Goal: Information Seeking & Learning: Learn about a topic

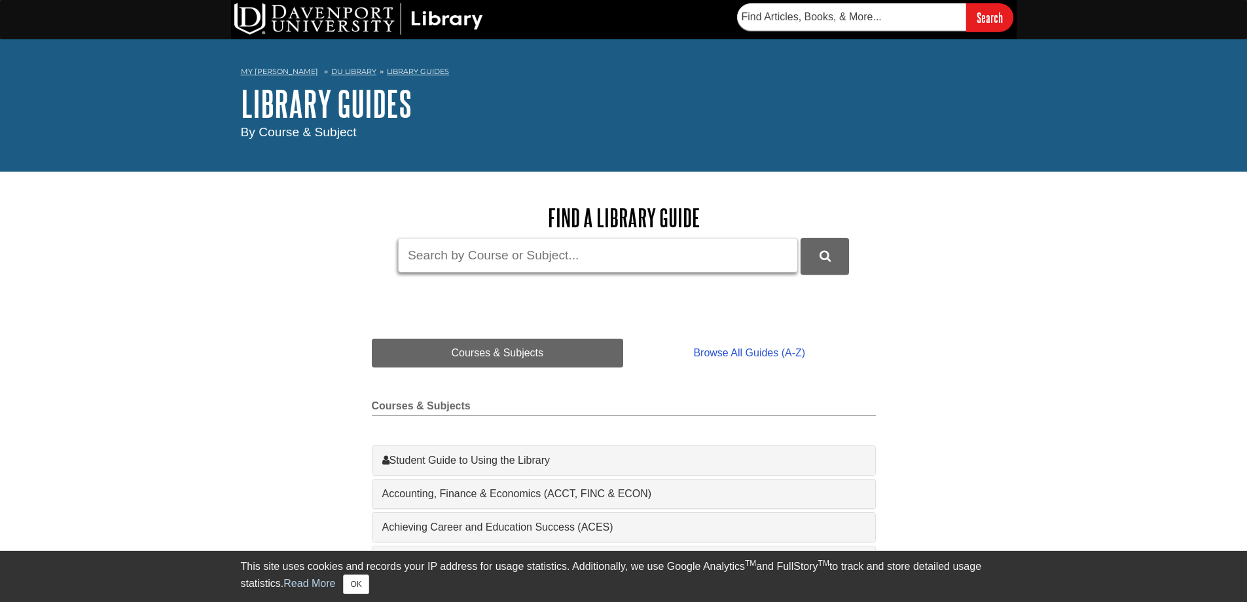
click at [484, 248] on input "Guide Search Terms" at bounding box center [598, 255] width 400 height 35
type input "loom"
click at [801, 238] on button "DU Library Guides Search" at bounding box center [825, 256] width 48 height 36
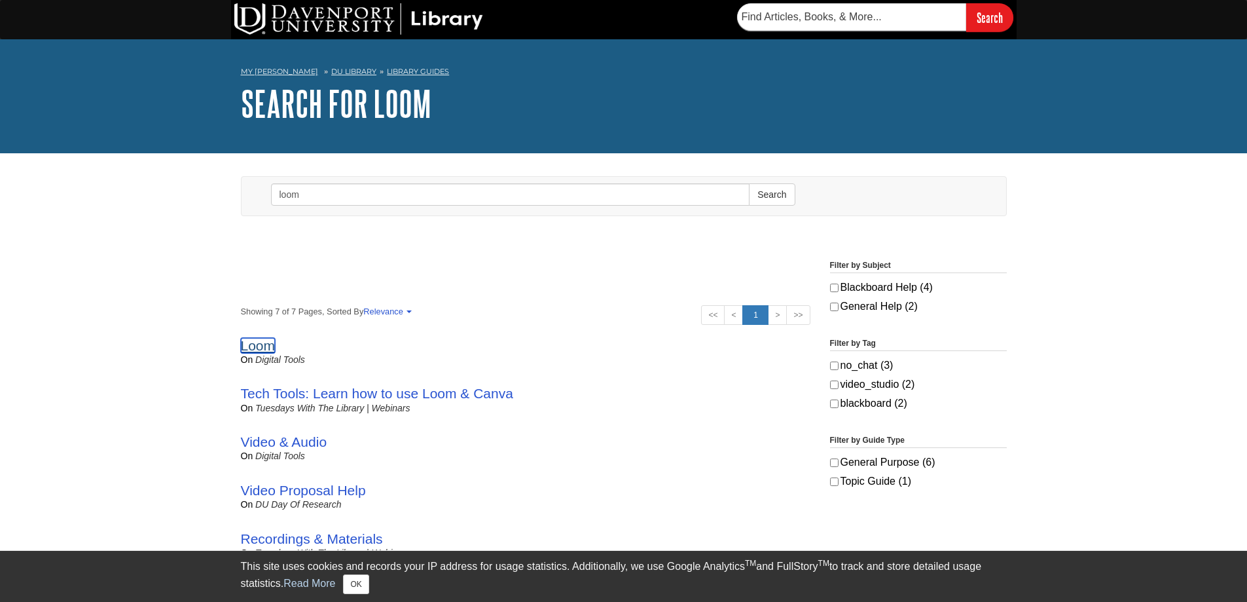
click at [259, 341] on link "Loom" at bounding box center [258, 345] width 35 height 15
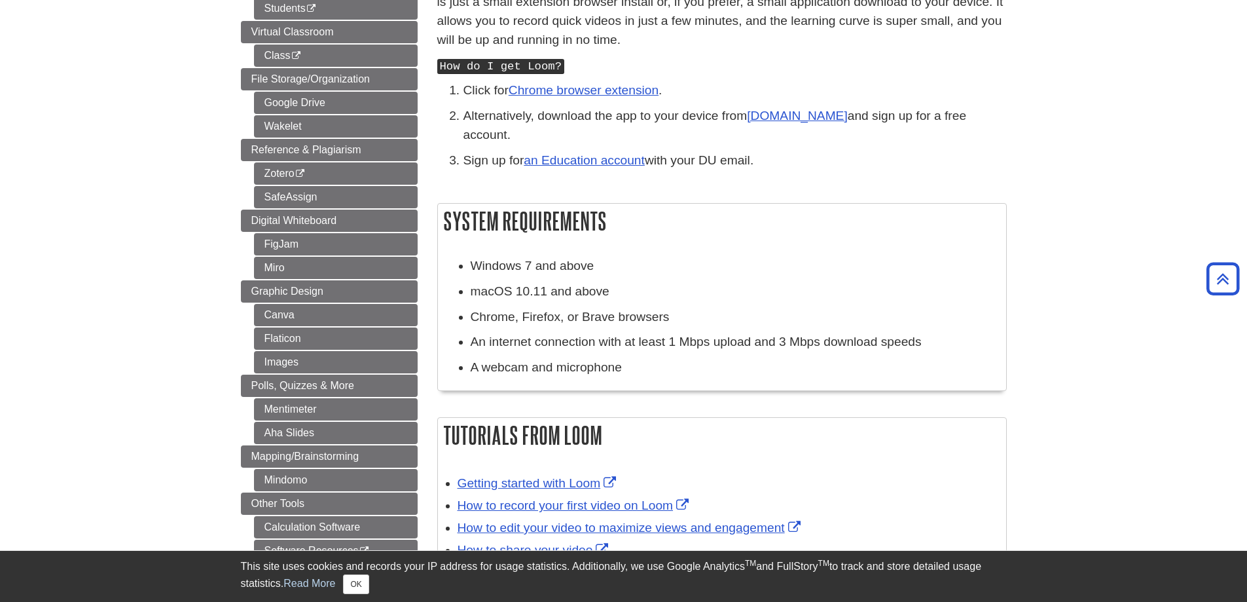
scroll to position [262, 0]
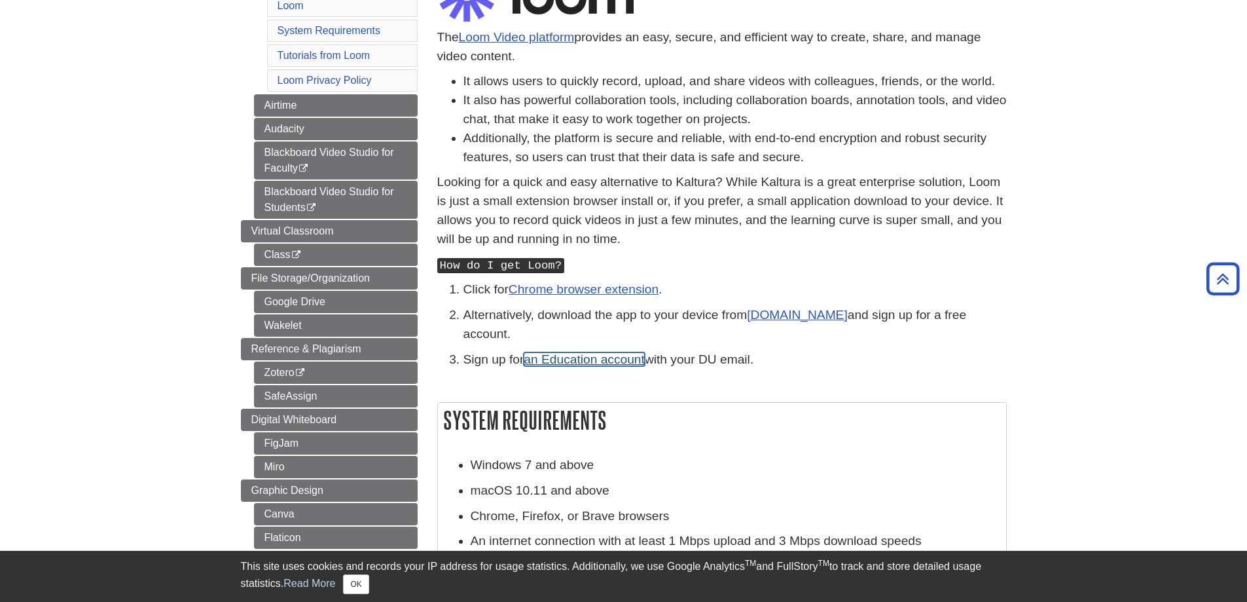
click at [606, 352] on link "an Education account" at bounding box center [584, 359] width 121 height 14
